Goal: Task Accomplishment & Management: Manage account settings

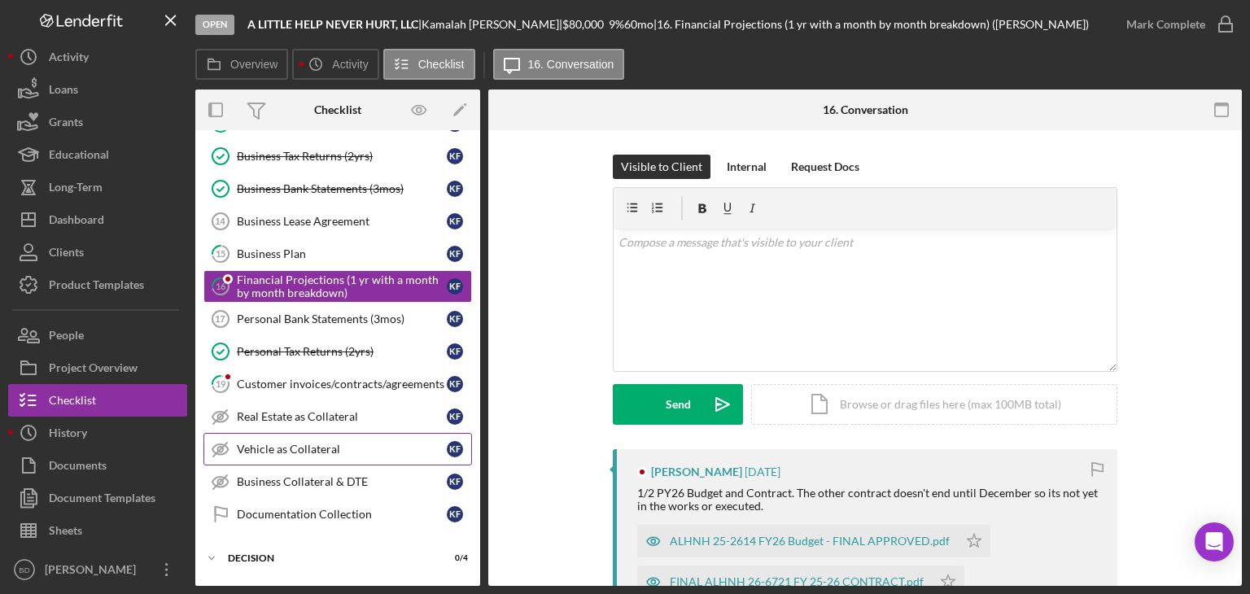
scroll to position [329, 0]
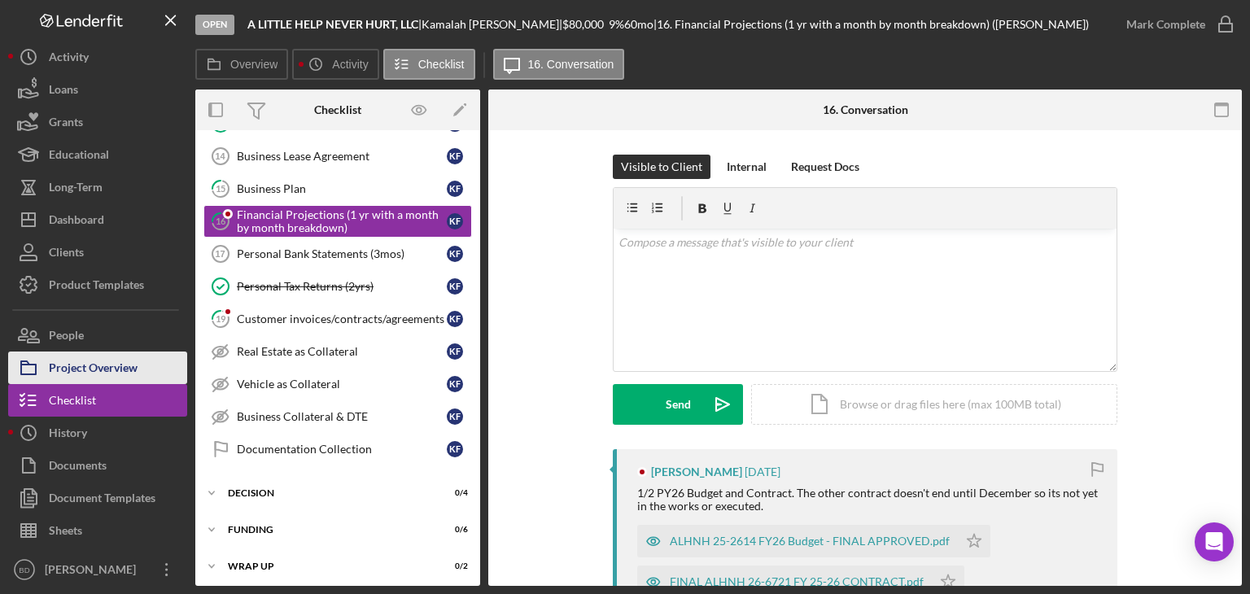
click at [104, 357] on div "Project Overview" at bounding box center [93, 370] width 89 height 37
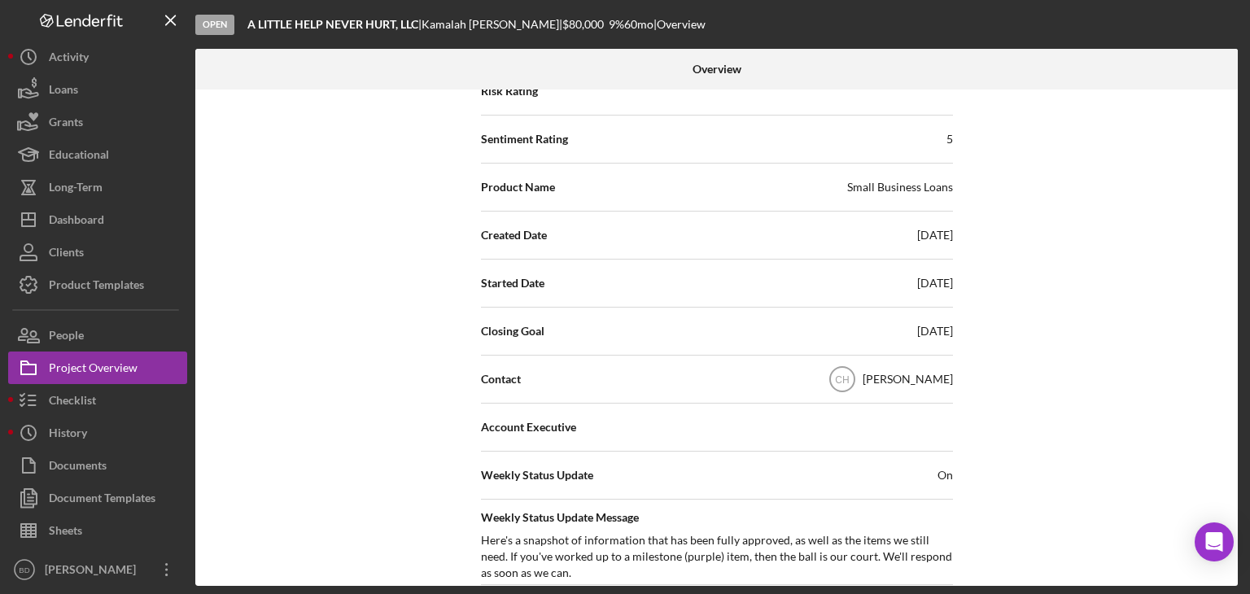
scroll to position [244, 0]
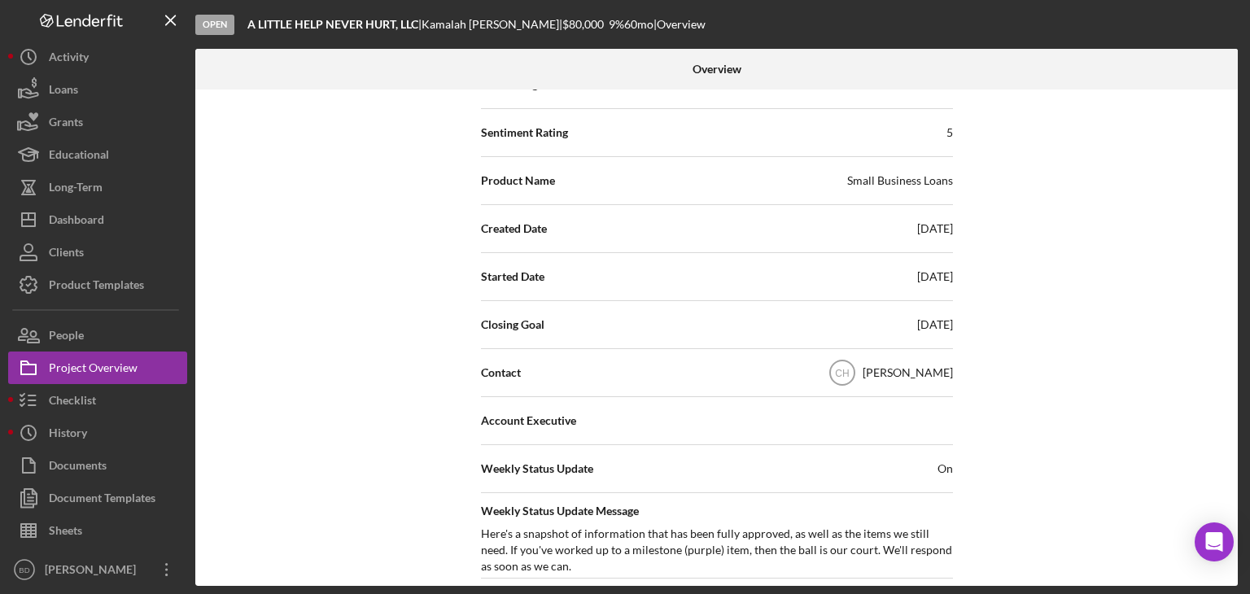
click at [546, 129] on span "Sentiment Rating" at bounding box center [524, 133] width 87 height 16
click at [535, 149] on div "Sentiment Rating 5" at bounding box center [717, 132] width 472 height 41
click at [547, 135] on span "Sentiment Rating" at bounding box center [524, 133] width 87 height 16
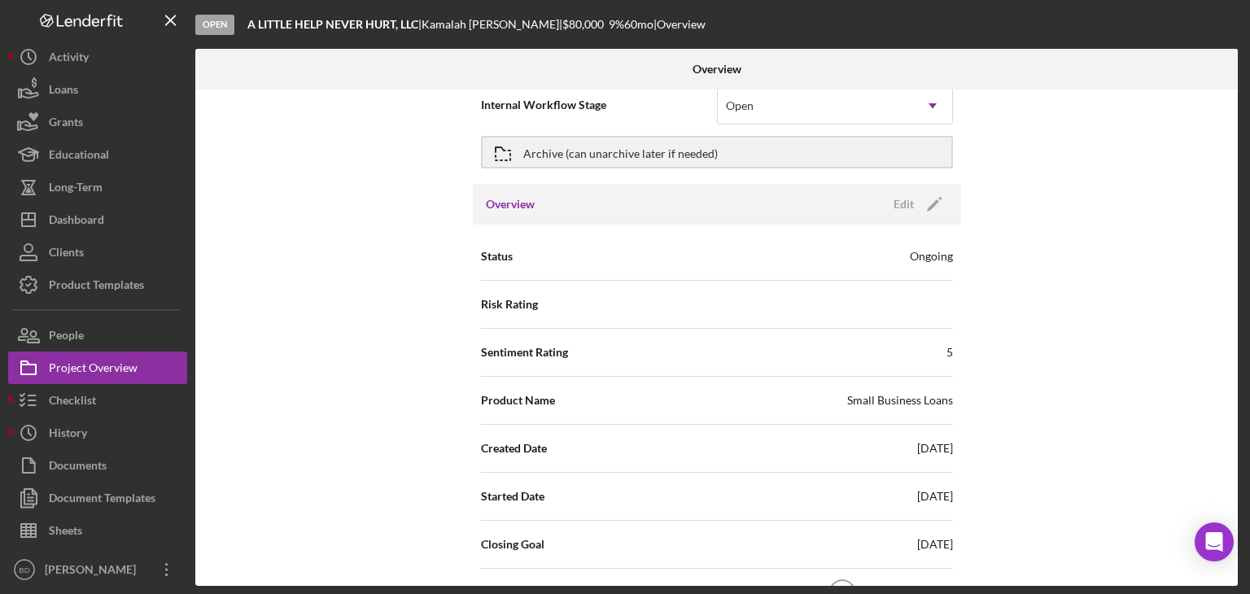
scroll to position [0, 0]
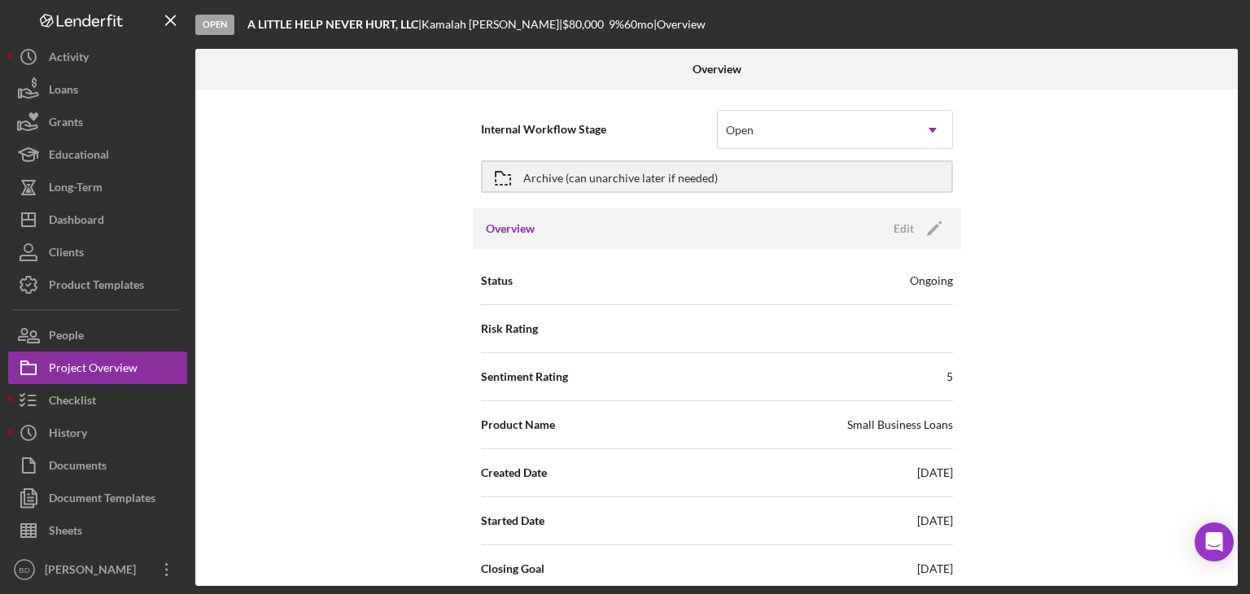
click at [510, 373] on span "Sentiment Rating" at bounding box center [524, 377] width 87 height 16
click at [234, 349] on div "Internal Workflow Stage Open Icon/Dropdown Arrow Archive (can unarchive later i…" at bounding box center [716, 338] width 1043 height 497
click at [325, 218] on div "Internal Workflow Stage Open Icon/Dropdown Arrow Archive (can unarchive later i…" at bounding box center [716, 338] width 1043 height 497
click at [495, 327] on span "Risk Rating" at bounding box center [509, 329] width 57 height 16
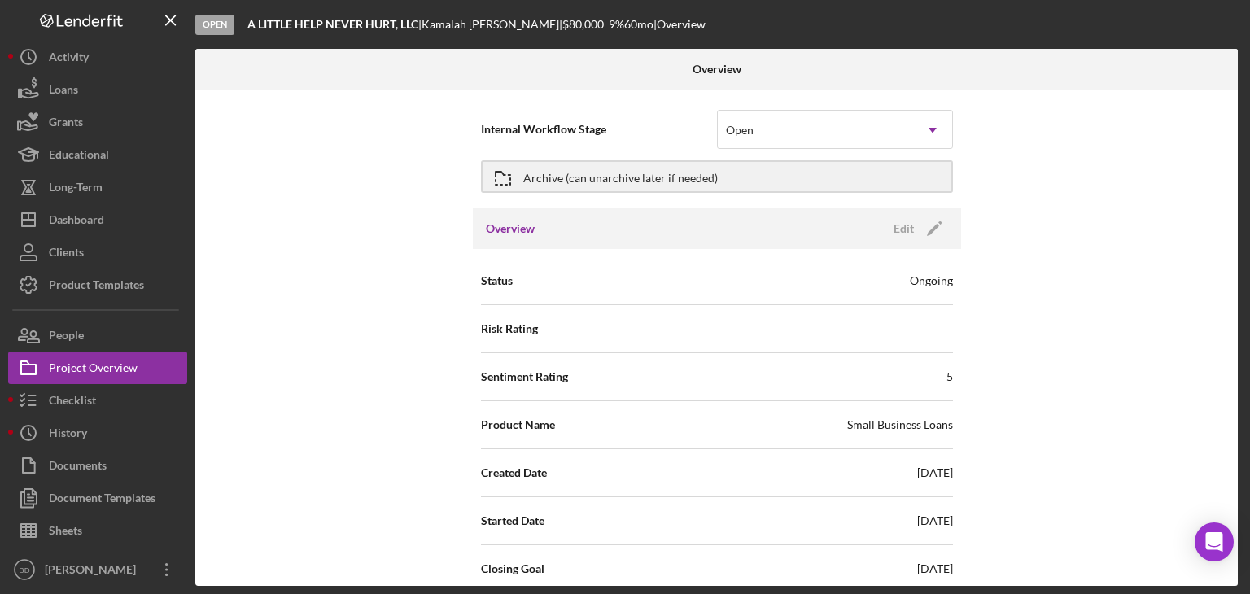
click at [947, 377] on div "5" at bounding box center [950, 377] width 7 height 16
click at [903, 230] on div "Edit" at bounding box center [904, 229] width 20 height 24
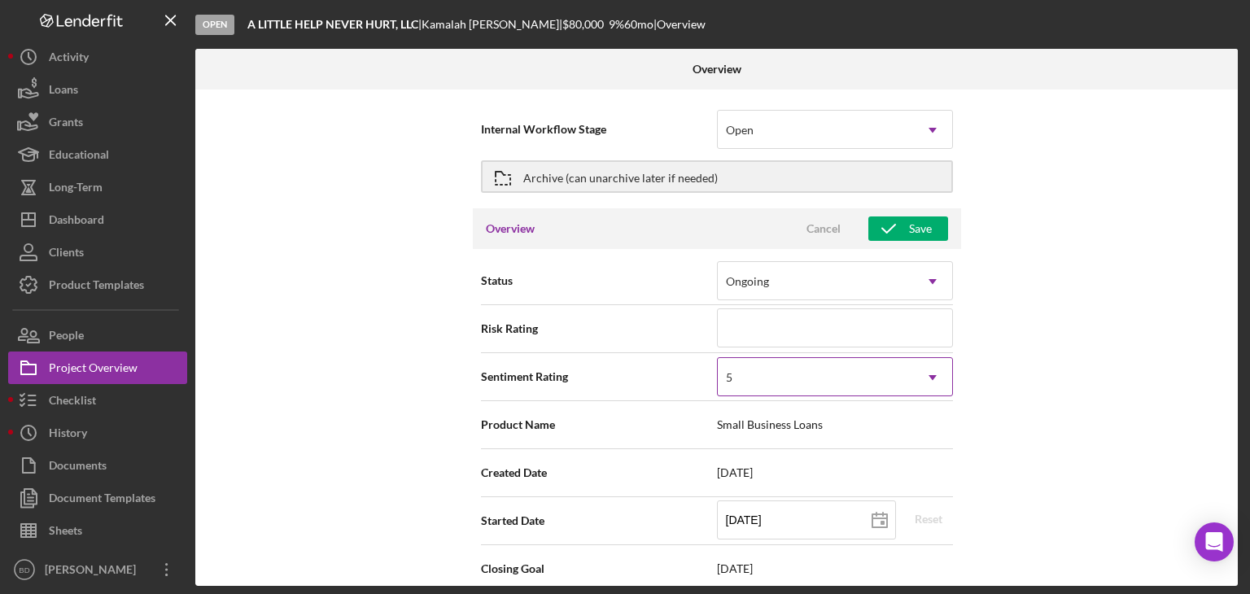
click at [781, 376] on div "5" at bounding box center [815, 377] width 195 height 37
click at [1055, 399] on div "Internal Workflow Stage Open Icon/Dropdown Arrow Archive (can unarchive later i…" at bounding box center [716, 338] width 1043 height 497
type textarea "Here's a snapshot of information that has been fully approved, as well as the i…"
click at [505, 375] on span "Sentiment Rating" at bounding box center [599, 377] width 236 height 16
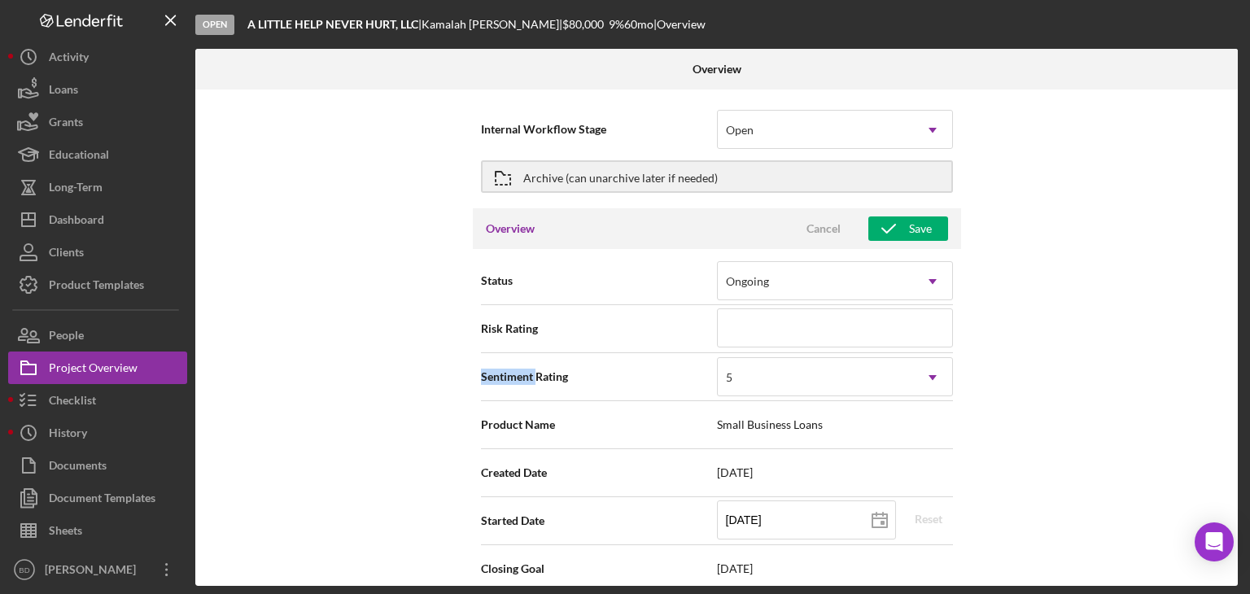
click at [1209, 532] on div "Open Intercom Messenger" at bounding box center [1214, 542] width 43 height 43
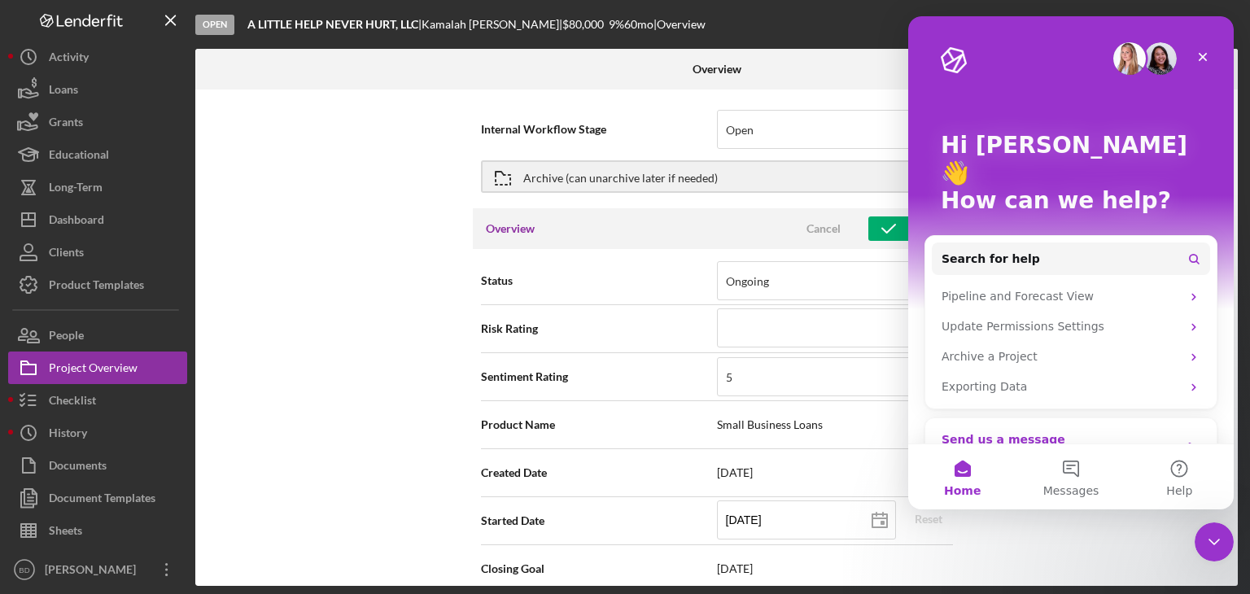
scroll to position [15, 0]
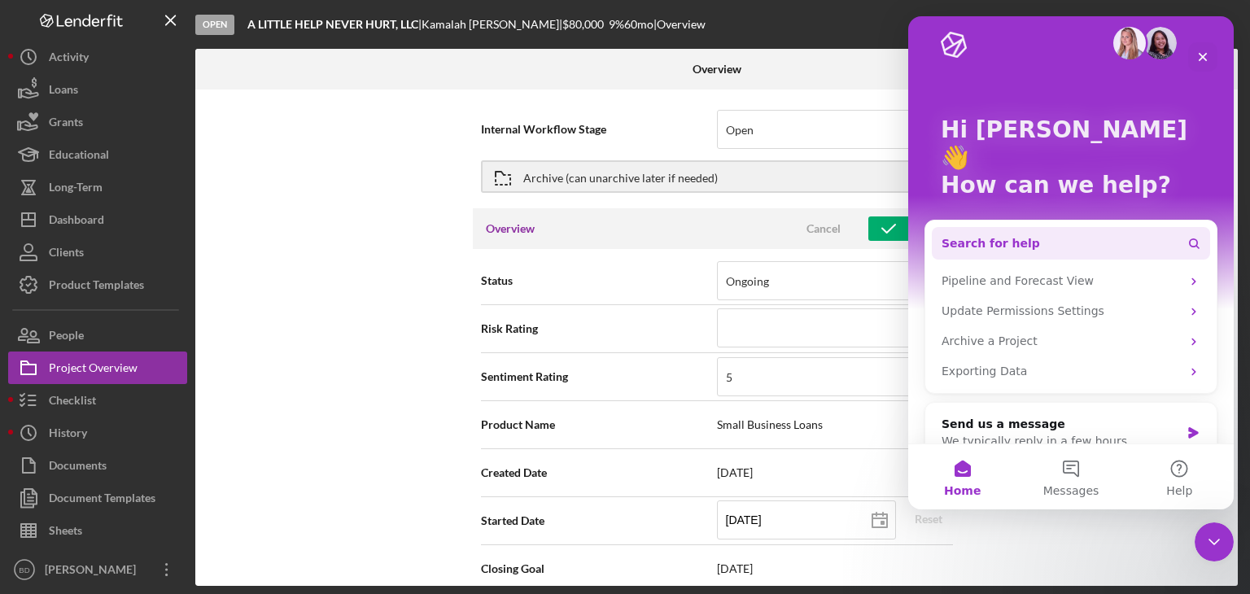
click at [1050, 227] on button "Search for help" at bounding box center [1071, 243] width 278 height 33
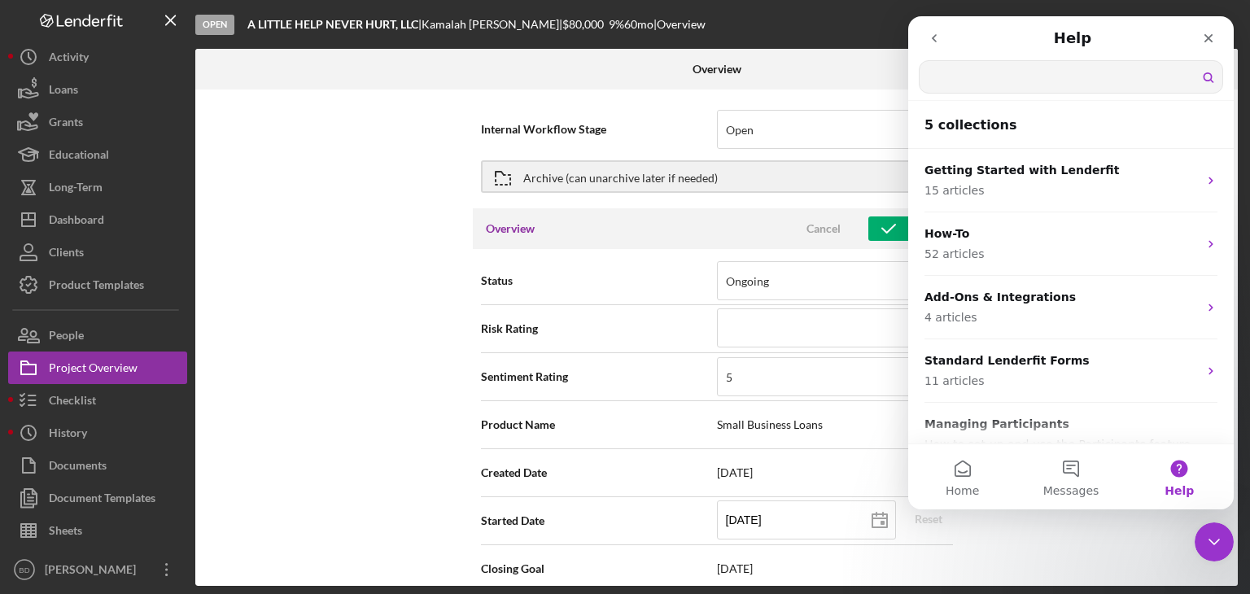
scroll to position [0, 0]
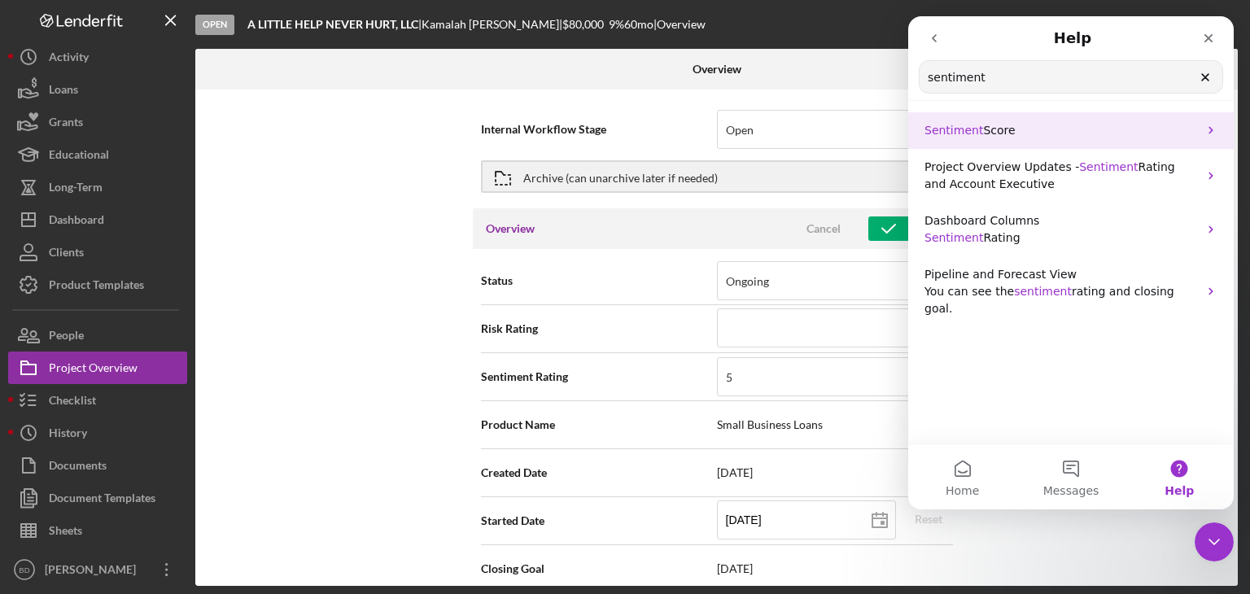
type input "sentiment"
click at [1008, 130] on p "Sentiment Score" at bounding box center [1061, 130] width 273 height 17
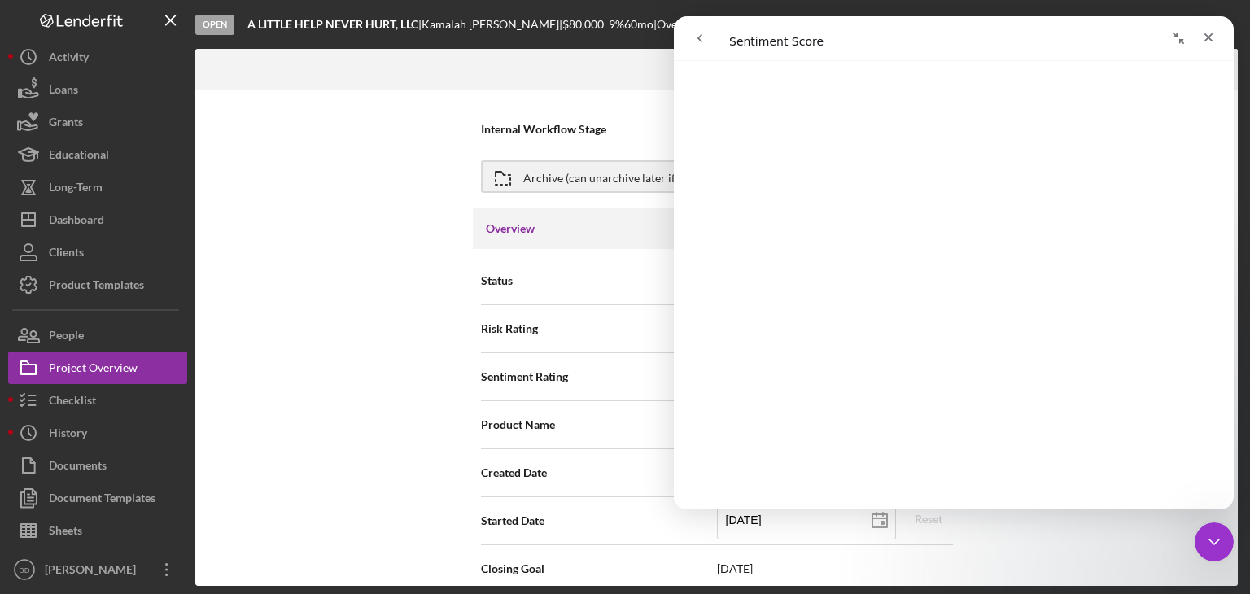
scroll to position [287, 0]
click at [375, 315] on div "Internal Workflow Stage Open Icon/Dropdown Arrow Archive (can unarchive later i…" at bounding box center [716, 338] width 1043 height 497
click at [455, 367] on div "Internal Workflow Stage Open Icon/Dropdown Arrow Archive (can unarchive later i…" at bounding box center [716, 338] width 1043 height 497
click at [1209, 35] on icon "Close" at bounding box center [1208, 37] width 13 height 13
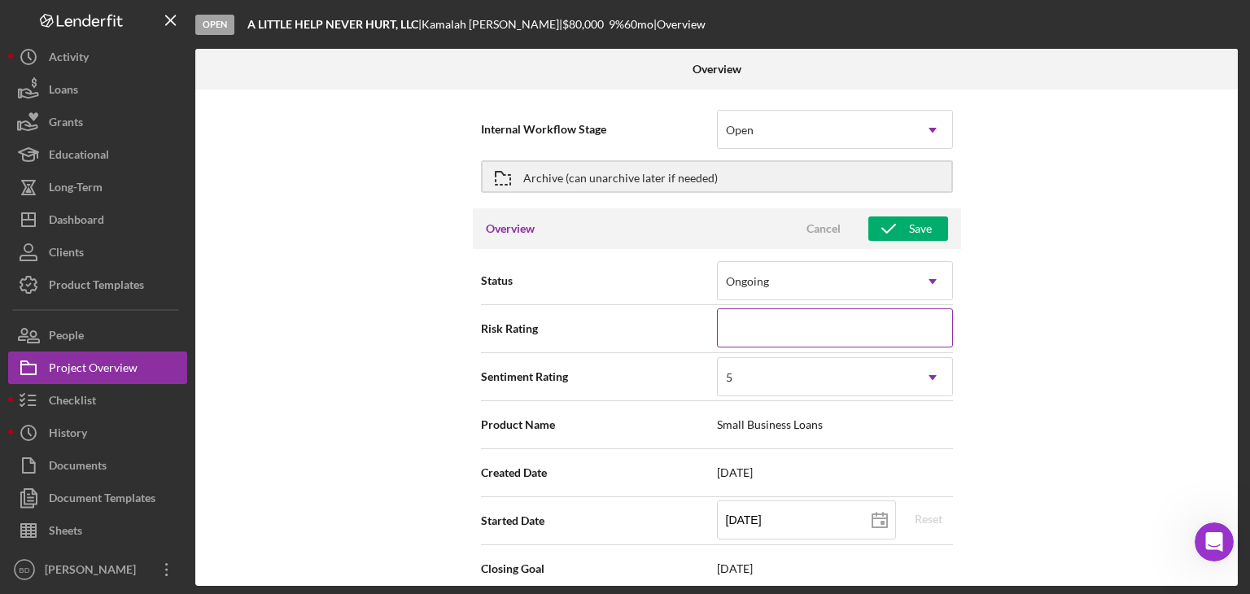
scroll to position [0, 0]
click at [740, 368] on div "5" at bounding box center [815, 377] width 195 height 37
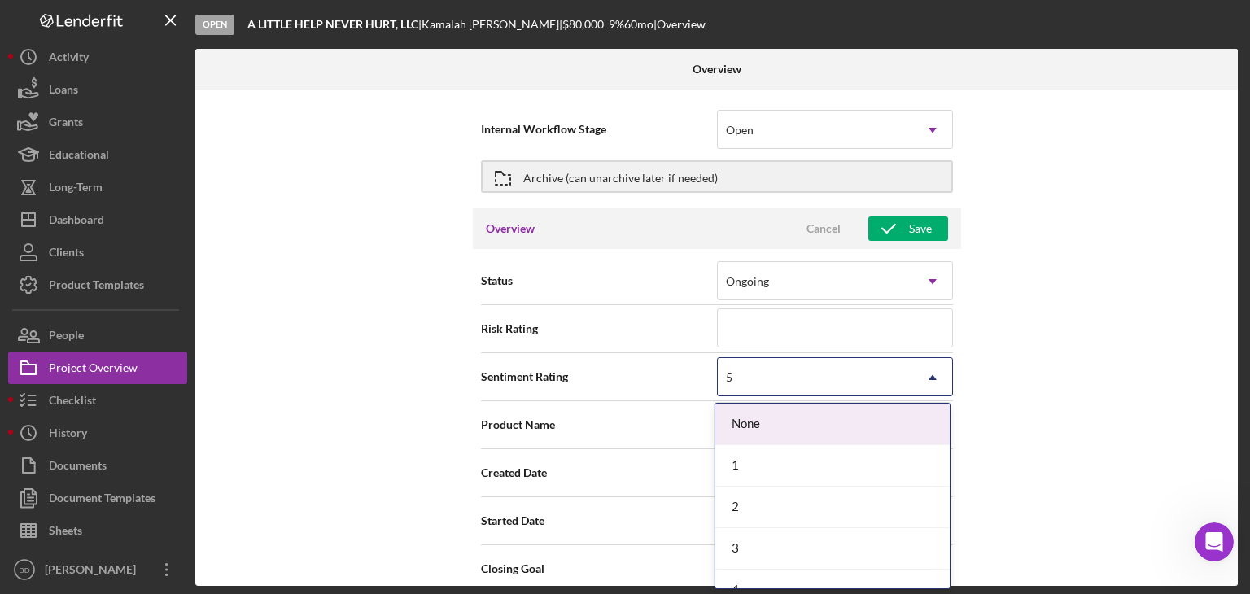
click at [740, 368] on div "5" at bounding box center [815, 377] width 195 height 37
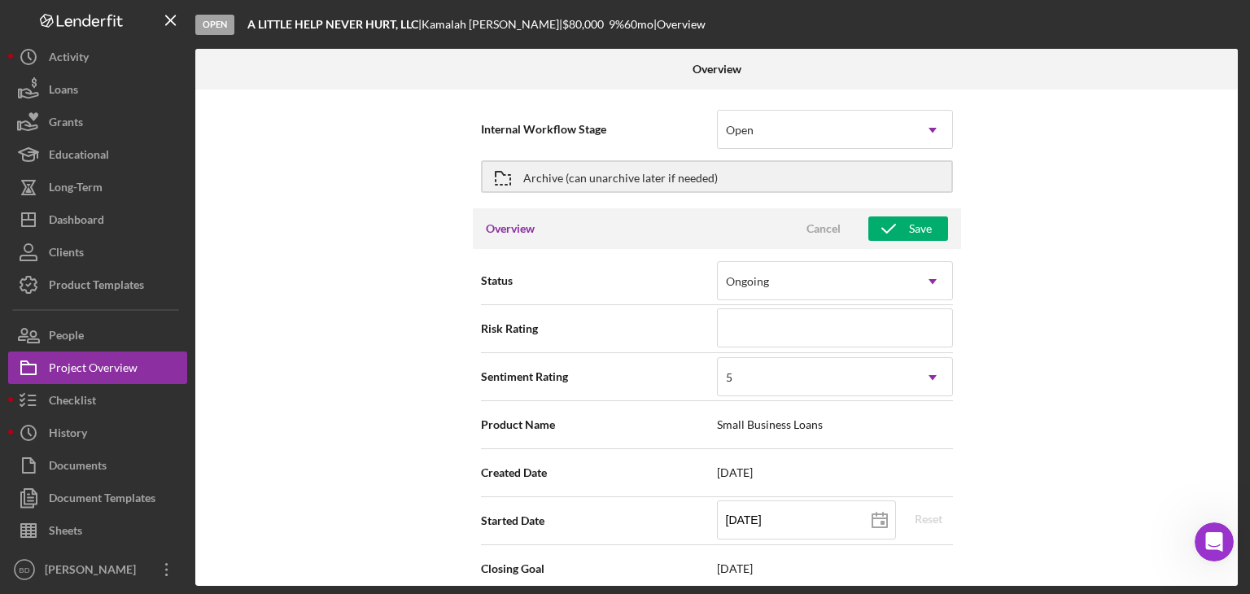
click at [543, 372] on span "Sentiment Rating" at bounding box center [599, 377] width 236 height 16
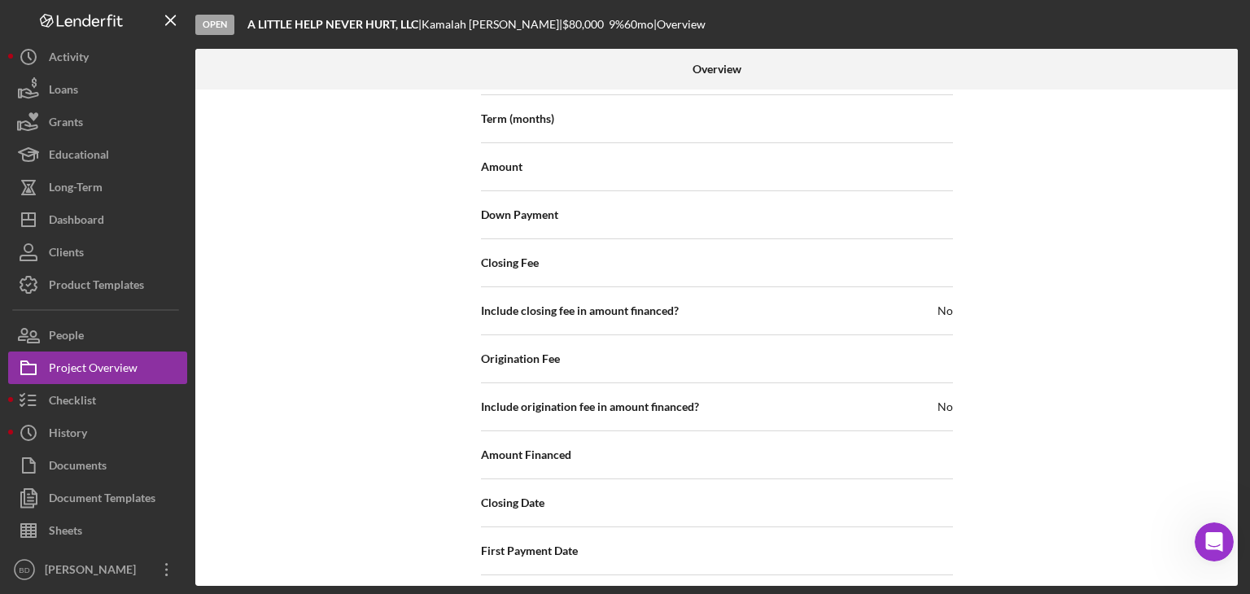
scroll to position [1965, 0]
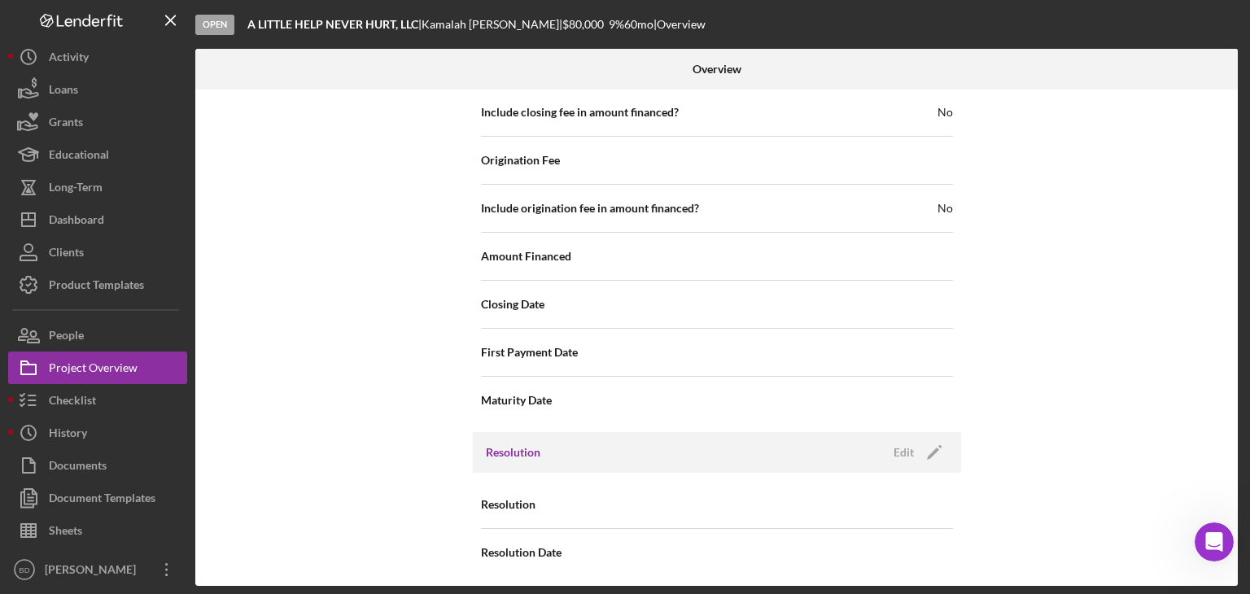
click at [563, 204] on span "Include origination fee in amount financed?" at bounding box center [590, 208] width 218 height 16
click at [654, 200] on span "Include origination fee in amount financed?" at bounding box center [590, 208] width 218 height 16
click at [728, 492] on div "Resolution" at bounding box center [717, 504] width 472 height 41
click at [536, 444] on h3 "Resolution" at bounding box center [513, 452] width 55 height 16
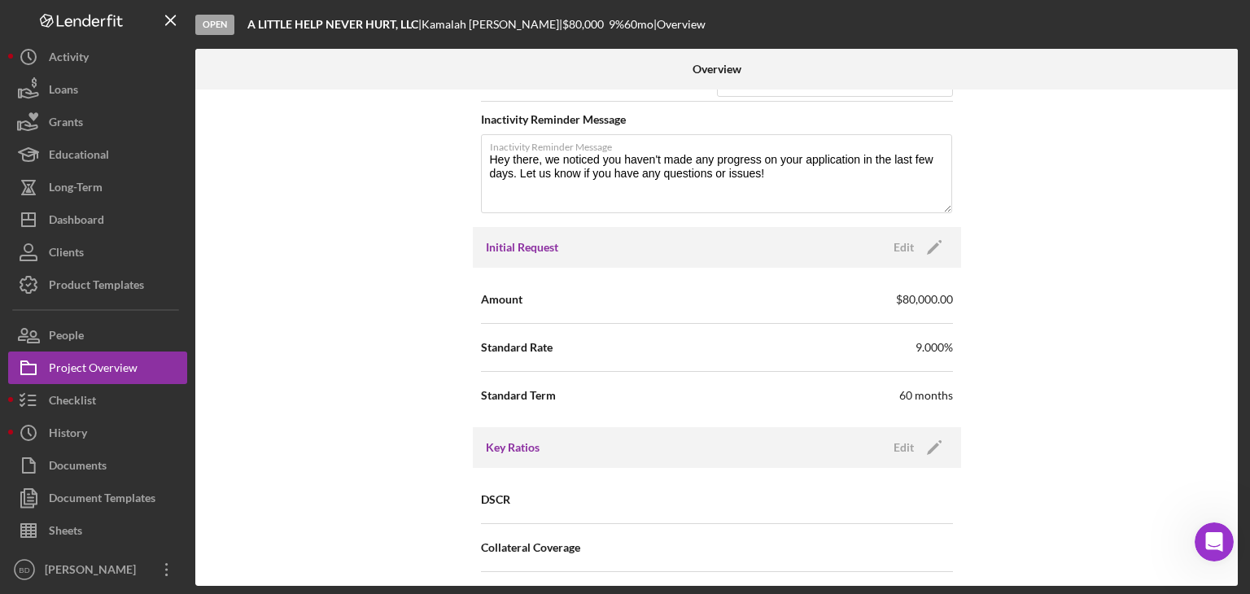
scroll to position [663, 0]
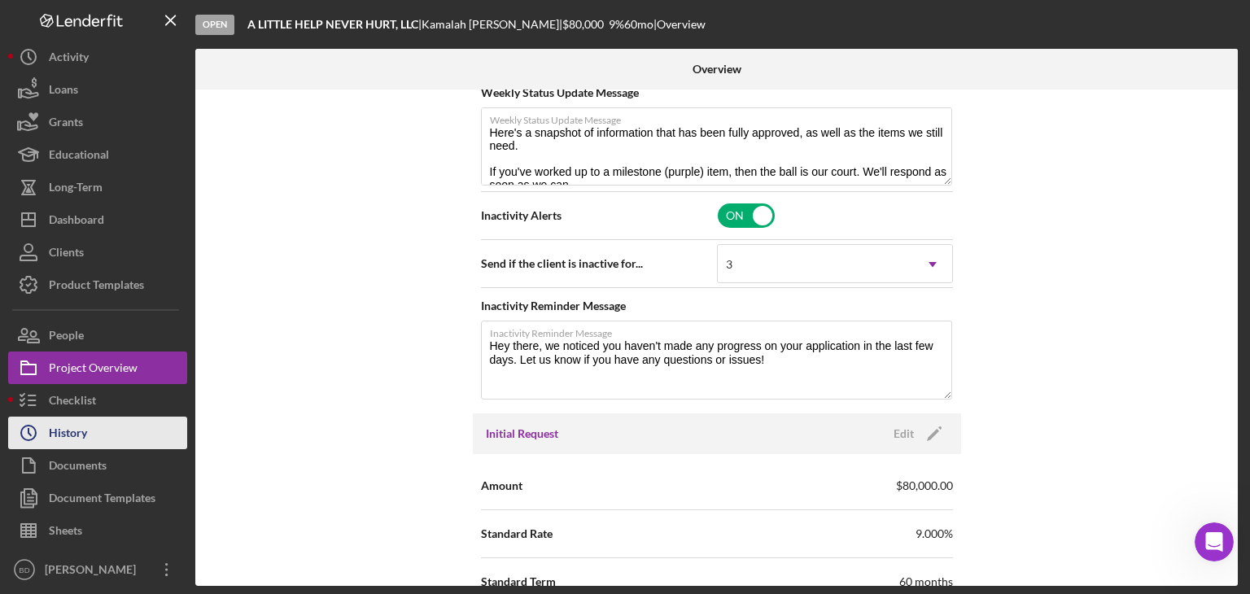
click at [82, 427] on div "History" at bounding box center [68, 435] width 38 height 37
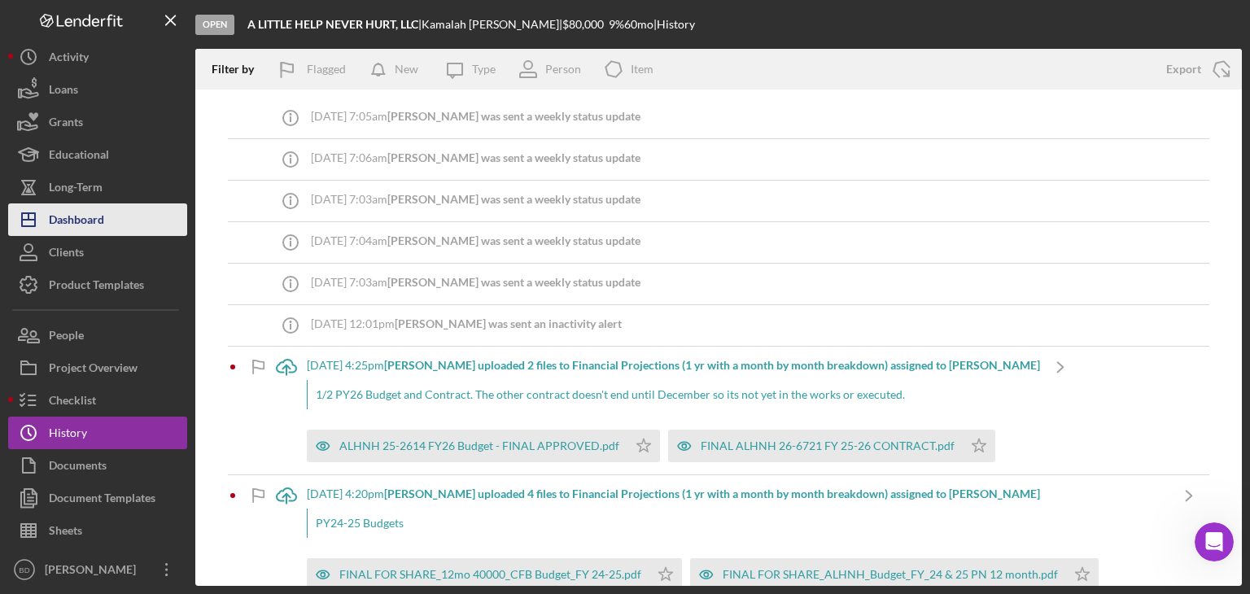
click at [115, 208] on button "Icon/Dashboard Dashboard" at bounding box center [97, 219] width 179 height 33
